Goal: Transaction & Acquisition: Purchase product/service

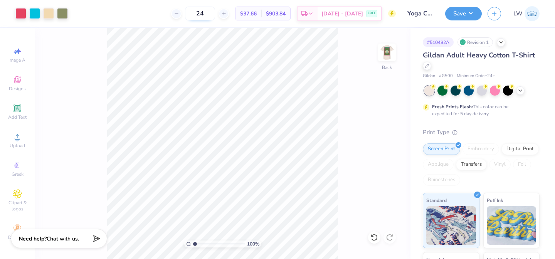
click at [215, 13] on input "24" at bounding box center [200, 14] width 30 height 14
type input "2"
type input "3"
type input "48"
click at [214, 14] on input "24" at bounding box center [200, 14] width 30 height 14
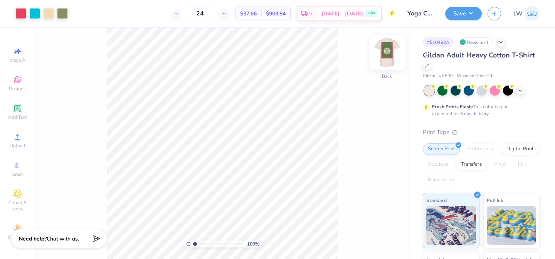
click at [382, 52] on img at bounding box center [386, 52] width 31 height 31
click at [382, 52] on img at bounding box center [386, 52] width 15 height 15
click at [441, 148] on div "Screen Print" at bounding box center [441, 148] width 37 height 12
click at [426, 69] on div "Gildan Adult Heavy Cotton T-Shirt" at bounding box center [481, 60] width 117 height 21
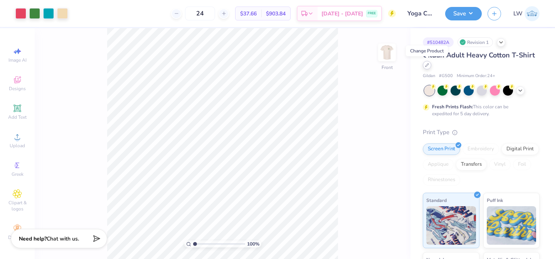
click at [426, 65] on icon at bounding box center [427, 65] width 4 height 4
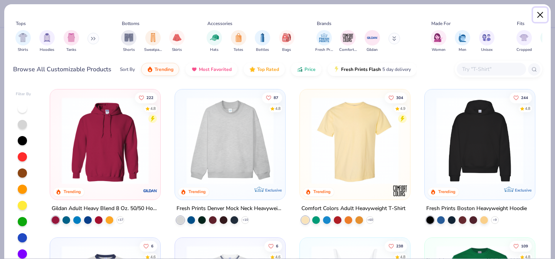
click at [540, 12] on button "Close" at bounding box center [540, 15] width 15 height 15
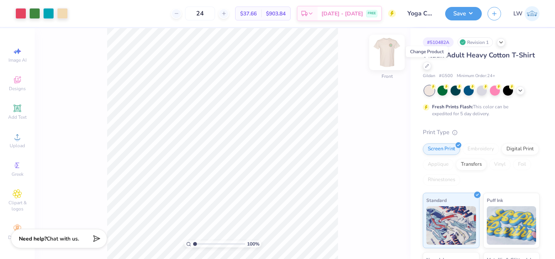
click at [391, 53] on img at bounding box center [386, 52] width 31 height 31
click at [388, 50] on img at bounding box center [386, 52] width 31 height 31
